Goal: Feedback & Contribution: Contribute content

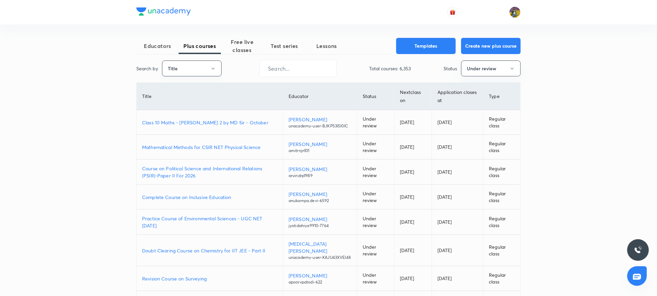
click at [178, 66] on button "Title" at bounding box center [192, 69] width 60 height 16
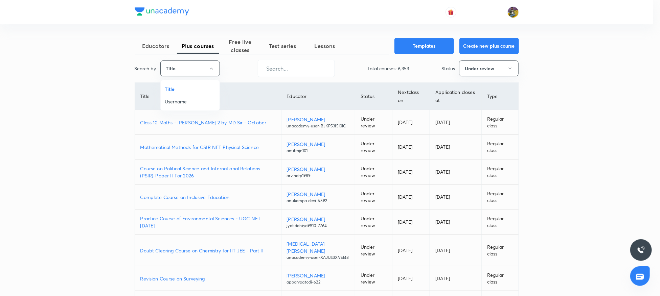
click at [172, 103] on span "Username" at bounding box center [190, 101] width 51 height 7
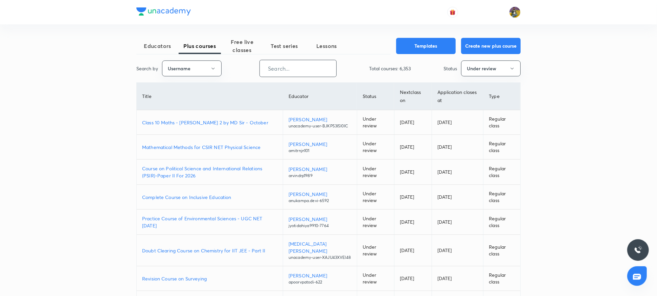
drag, startPoint x: 310, startPoint y: 59, endPoint x: 309, endPoint y: 67, distance: 7.6
click at [309, 67] on div "Educators Plus courses Free live classes Test series Lessons Templates Create n…" at bounding box center [328, 220] width 384 height 364
click at [309, 67] on input "text" at bounding box center [298, 68] width 76 height 17
paste input "rajat.SpeedUp"
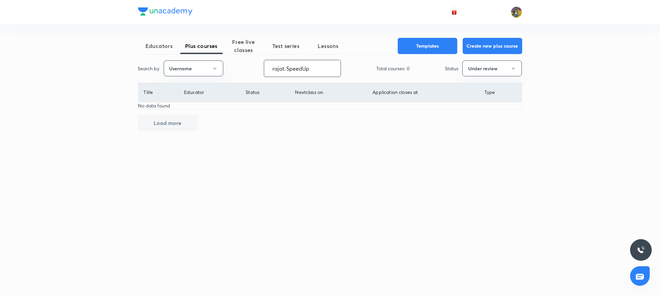
type input "rajat.SpeedUp"
click at [492, 73] on button "Under review" at bounding box center [493, 69] width 60 height 16
click at [472, 125] on span "Live" at bounding box center [492, 126] width 51 height 7
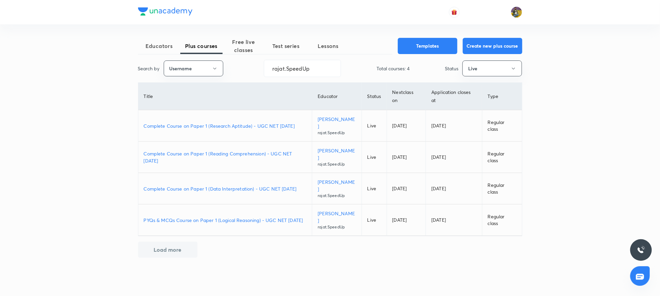
click at [335, 122] on p "Rajat Kumar" at bounding box center [337, 123] width 38 height 14
click at [307, 67] on input "rajat.SpeedUp" at bounding box center [302, 68] width 76 height 17
paste input "Tanyabhatia1213"
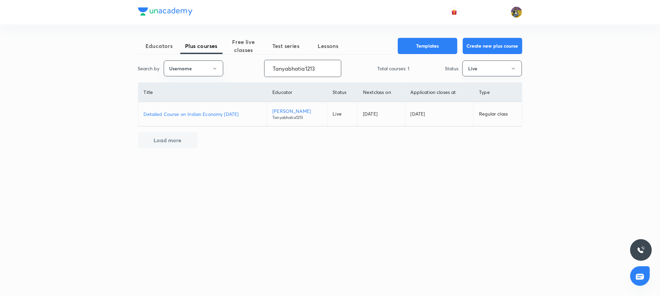
type input "Tanyabhatia1213"
click at [492, 68] on icon "button" at bounding box center [513, 68] width 5 height 5
click at [479, 113] on span "Under review" at bounding box center [492, 114] width 51 height 7
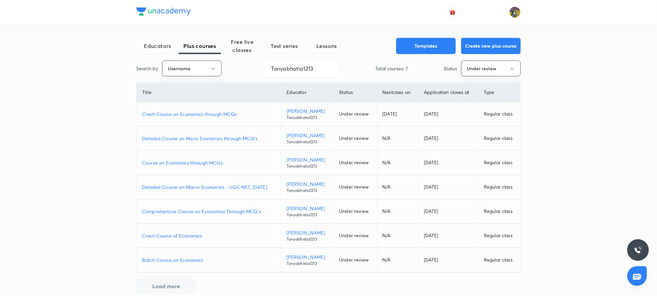
click at [185, 114] on p "Crash Course on Economics through MCQs" at bounding box center [208, 114] width 133 height 7
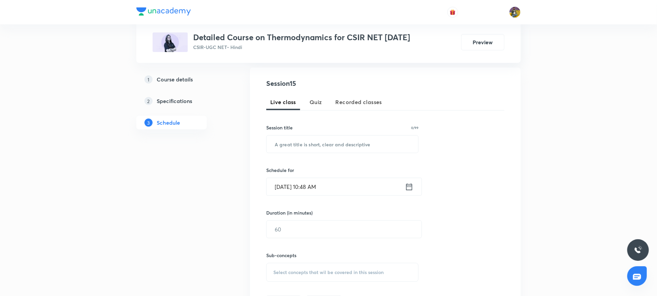
scroll to position [143, 0]
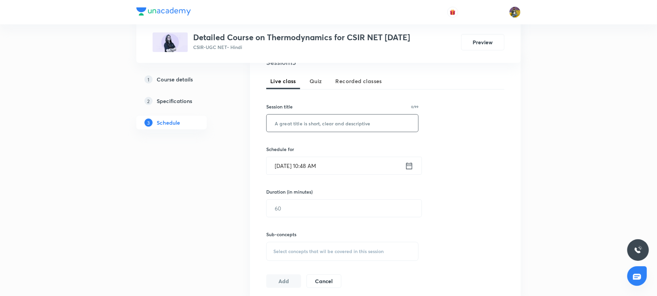
click at [290, 120] on input "text" at bounding box center [343, 123] width 152 height 17
paste input "Doubts Discussion"
type input "Doubts Discussion"
click at [289, 166] on input "[DATE] 10:48 AM" at bounding box center [336, 165] width 138 height 17
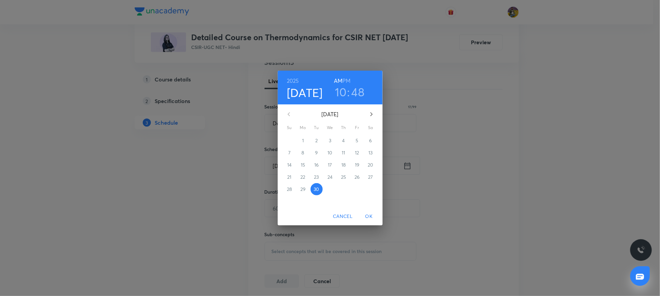
click at [349, 79] on h6 "PM" at bounding box center [346, 80] width 8 height 9
click at [342, 92] on h3 "10" at bounding box center [341, 92] width 12 height 14
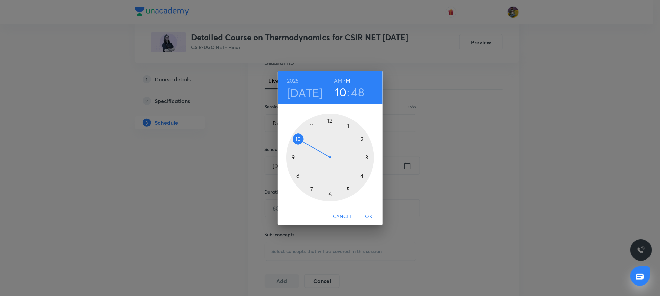
click at [331, 195] on div at bounding box center [330, 158] width 88 height 88
click at [331, 120] on div at bounding box center [330, 158] width 88 height 88
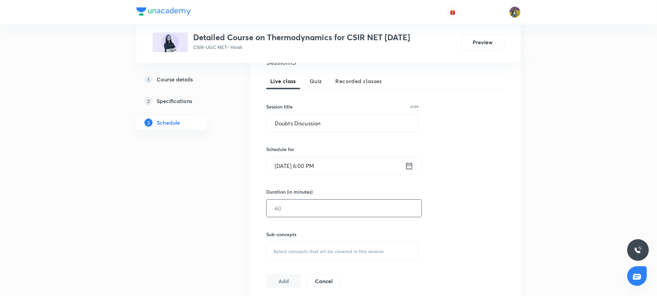
click at [306, 211] on input "text" at bounding box center [344, 208] width 155 height 17
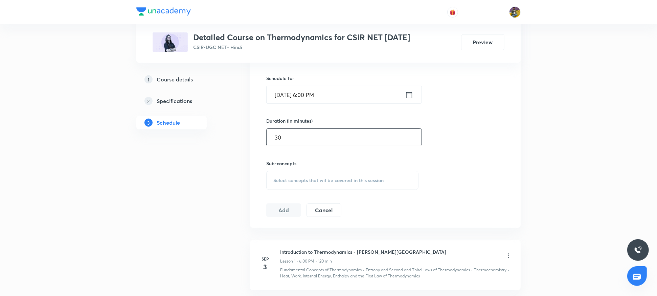
scroll to position [225, 0]
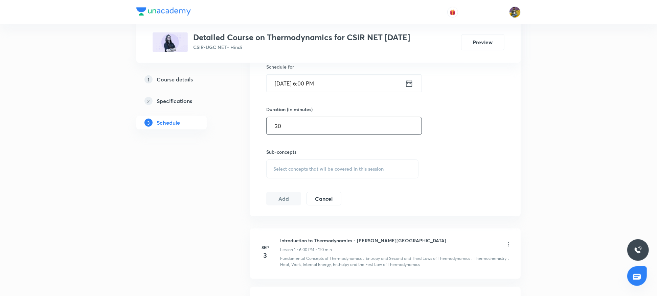
type input "30"
click at [297, 173] on div "Select concepts that wil be covered in this session" at bounding box center [342, 169] width 152 height 19
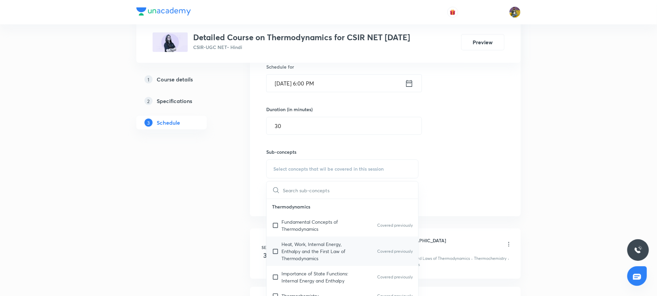
click at [286, 237] on div "Heat, Work, Internal Energy, Enthalpy and the First Law of Thermodynamics Cover…" at bounding box center [343, 251] width 152 height 29
checkbox input "true"
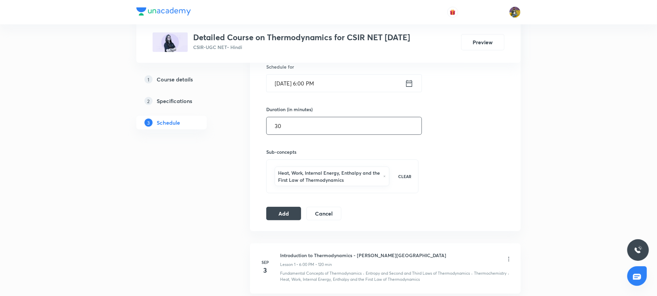
click at [280, 127] on input "30" at bounding box center [344, 125] width 155 height 17
type input "3"
type input "5"
click at [285, 213] on button "Add" at bounding box center [283, 213] width 35 height 14
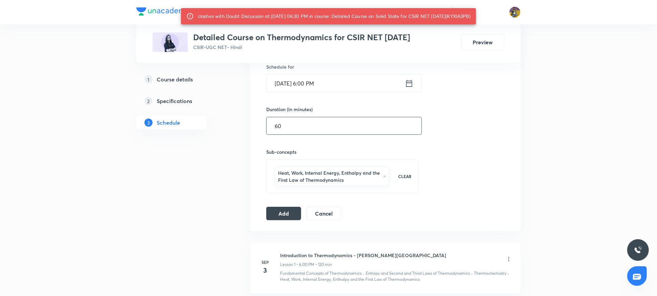
click at [277, 128] on input "60" at bounding box center [344, 125] width 155 height 17
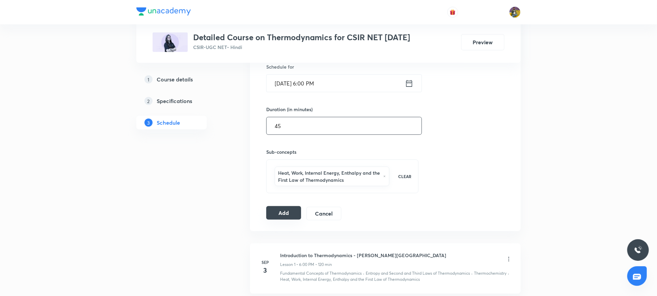
type input "45"
click at [287, 219] on button "Add" at bounding box center [283, 213] width 35 height 14
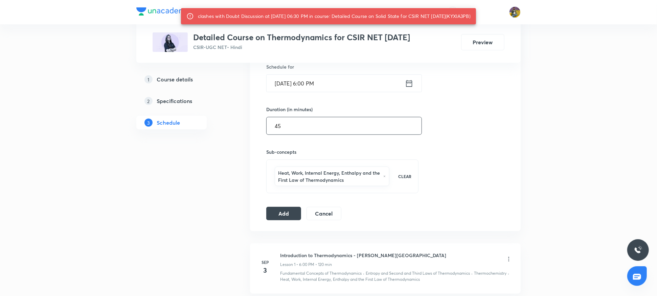
click at [278, 125] on input "45" at bounding box center [344, 125] width 155 height 17
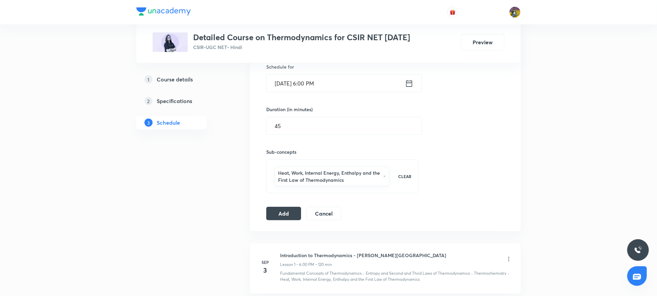
click at [315, 83] on input "Sep 30, 2025, 6:00 PM" at bounding box center [336, 83] width 138 height 17
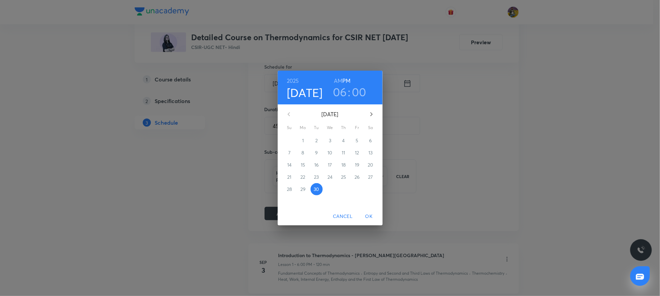
click at [343, 93] on h3 "06" at bounding box center [340, 92] width 14 height 14
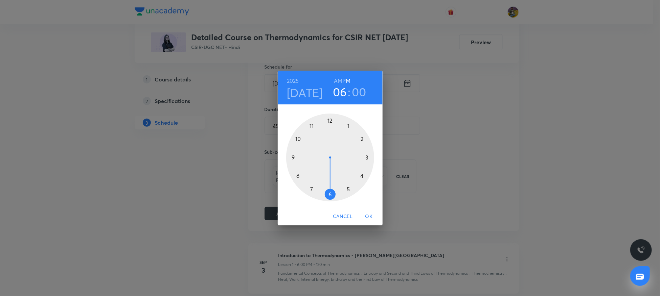
click at [349, 190] on div at bounding box center [330, 158] width 88 height 88
click at [330, 197] on div at bounding box center [330, 158] width 88 height 88
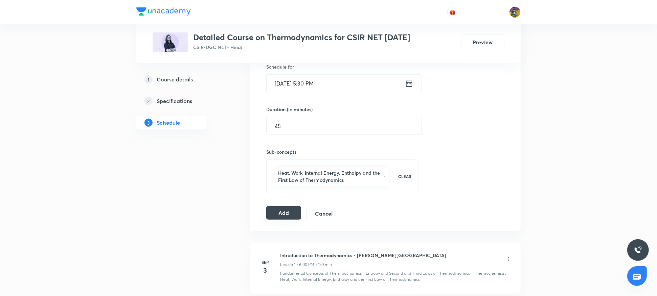
click at [290, 213] on button "Add" at bounding box center [283, 213] width 35 height 14
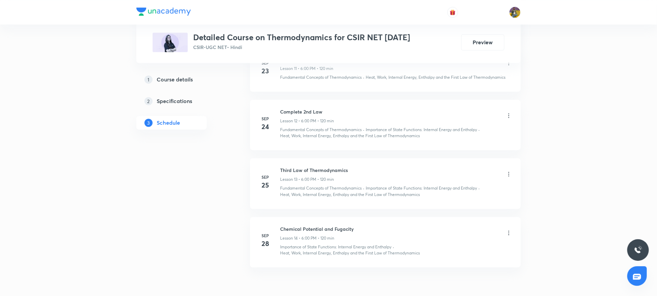
scroll to position [937, 0]
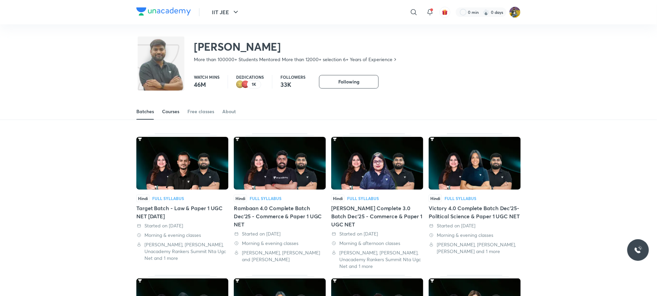
click at [172, 116] on link "Courses" at bounding box center [170, 112] width 17 height 16
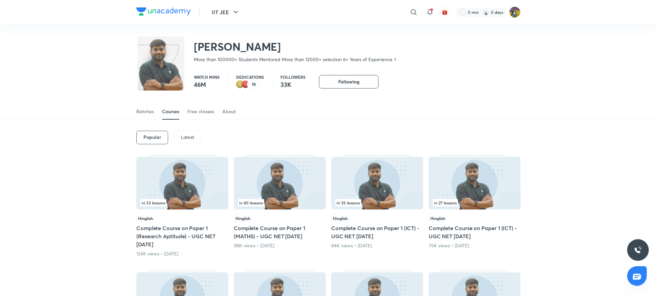
click at [190, 138] on p "Latest" at bounding box center [188, 137] width 14 height 5
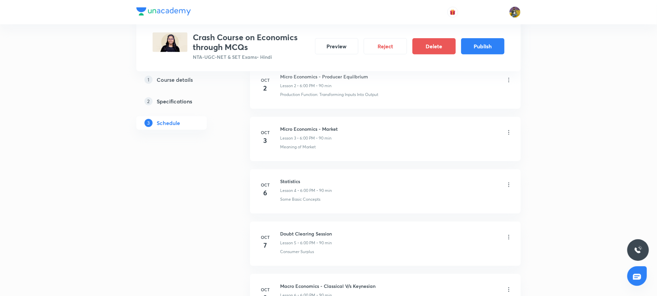
scroll to position [472, 0]
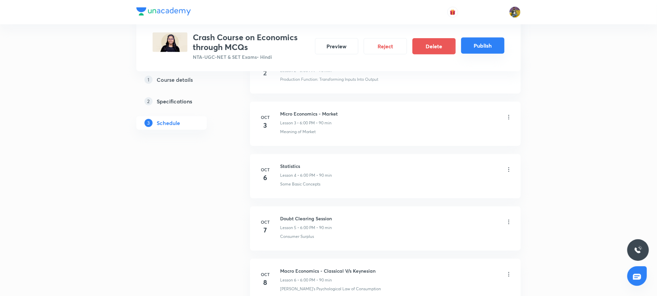
click at [480, 50] on button "Publish" at bounding box center [482, 46] width 43 height 16
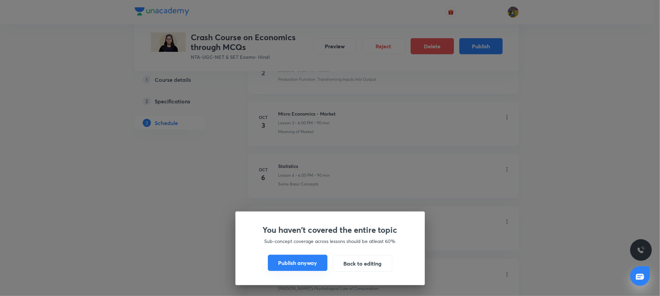
click at [282, 261] on button "Publish anyway" at bounding box center [298, 263] width 60 height 16
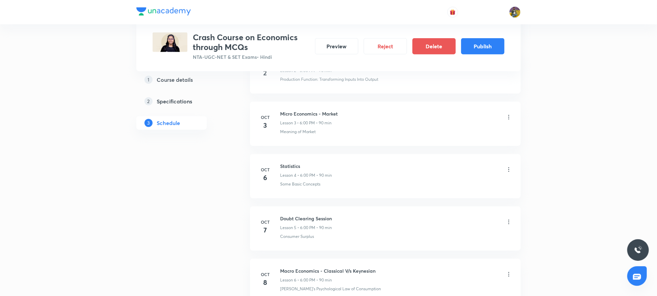
scroll to position [464, 0]
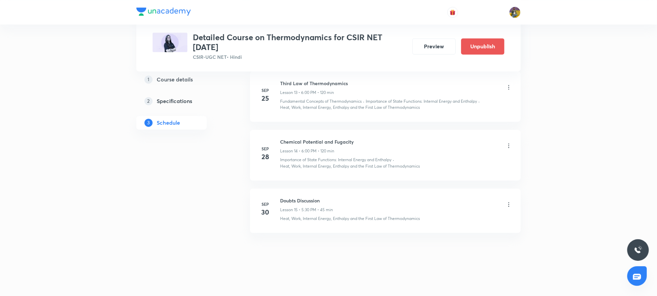
scroll to position [1040, 0]
